Goal: Information Seeking & Learning: Learn about a topic

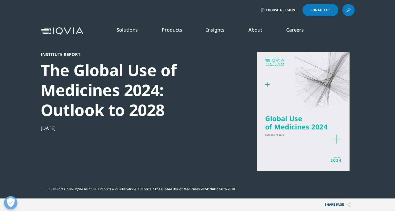
click at [46, 54] on div "Institute Report" at bounding box center [132, 54] width 182 height 5
click at [108, 128] on div "Jan 16, 2024" at bounding box center [132, 128] width 182 height 6
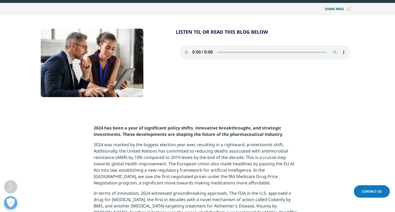
click at [162, 153] on p "2024 was marked by the biggest election year ever, resulting in a rightward, pr…" at bounding box center [198, 166] width 208 height 49
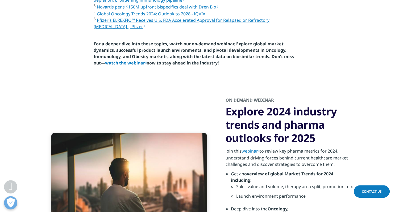
scroll to position [1564, 0]
